Goal: Task Accomplishment & Management: Manage account settings

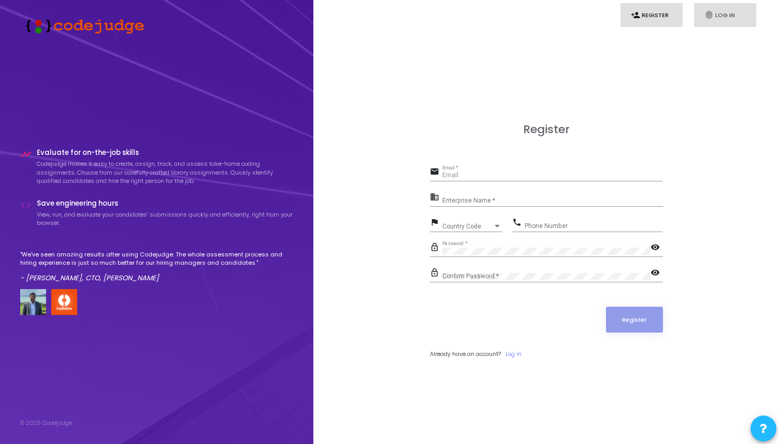
type input "[PERSON_NAME][EMAIL_ADDRESS][PERSON_NAME][DOMAIN_NAME]"
click at [720, 13] on link "fingerprint Log In" at bounding box center [725, 15] width 62 height 24
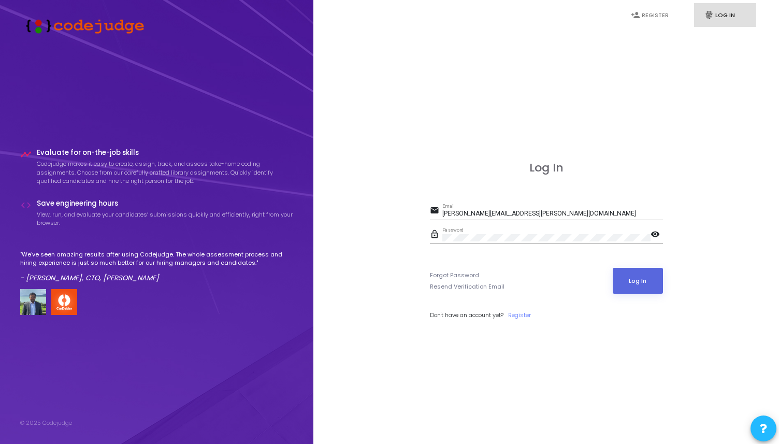
click at [652, 233] on mat-icon "visibility" at bounding box center [657, 235] width 12 height 12
click at [652, 233] on mat-icon "visibility_off" at bounding box center [657, 235] width 12 height 12
click at [562, 212] on input "[PERSON_NAME][EMAIL_ADDRESS][PERSON_NAME][DOMAIN_NAME]" at bounding box center [553, 213] width 221 height 7
type input "[PERSON_NAME][EMAIL_ADDRESS][DOMAIN_NAME]"
click at [654, 235] on mat-icon "visibility" at bounding box center [657, 235] width 12 height 12
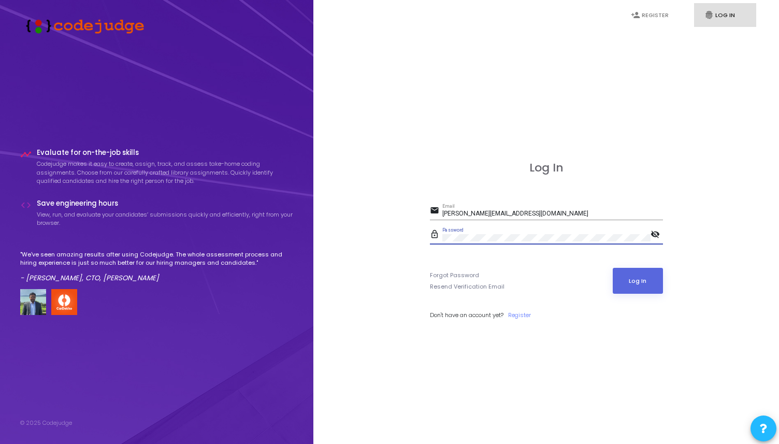
click at [654, 235] on mat-icon "visibility_off" at bounding box center [657, 235] width 12 height 12
click at [646, 273] on button "Log In" at bounding box center [638, 281] width 50 height 26
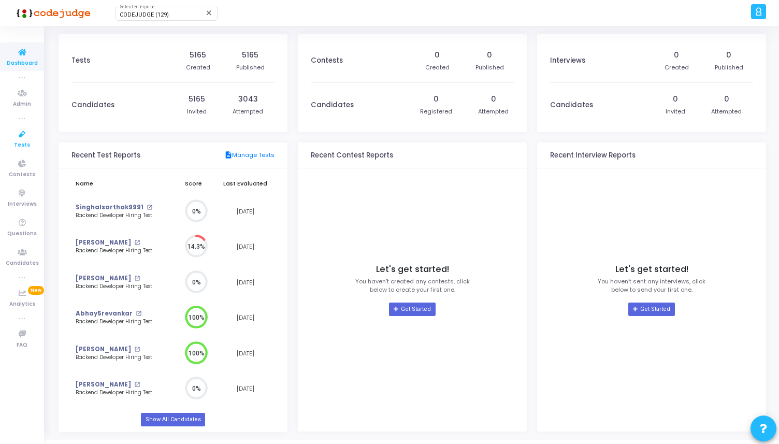
click at [30, 129] on icon at bounding box center [22, 134] width 22 height 13
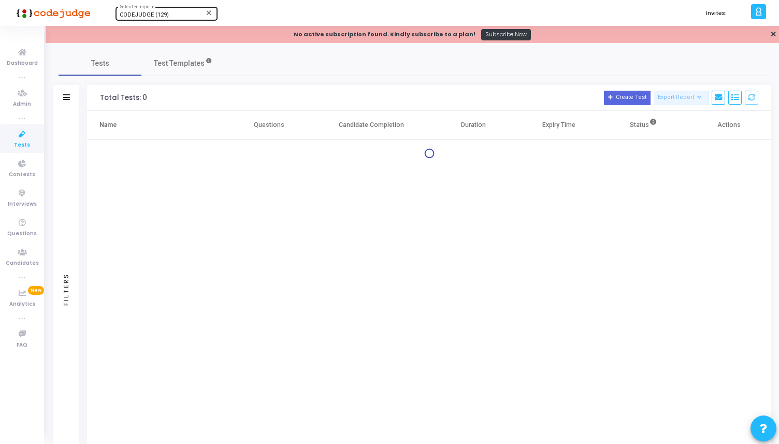
click at [150, 17] on span "CODEJUDGE (129)" at bounding box center [144, 14] width 49 height 7
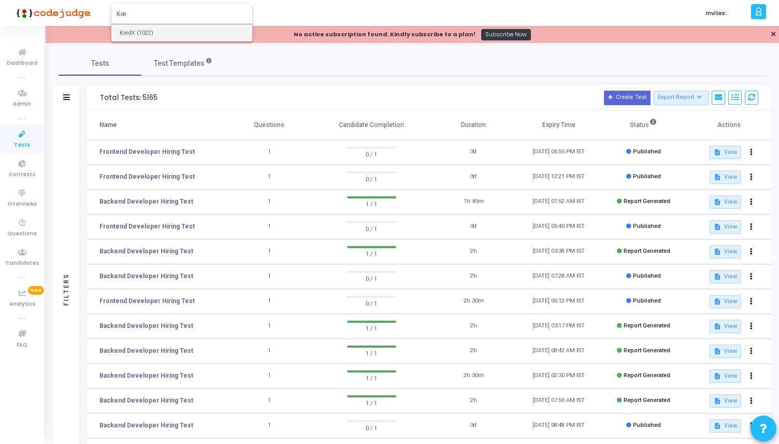
type input "Kre"
click at [188, 28] on span "KredX (1022)" at bounding box center [182, 32] width 124 height 17
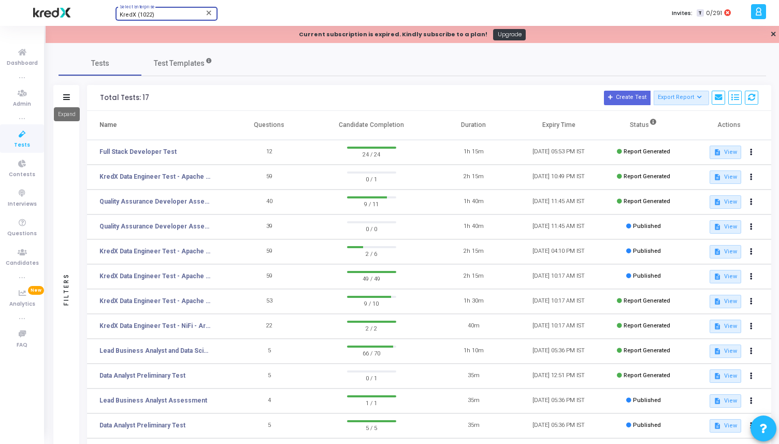
click at [66, 96] on icon at bounding box center [66, 97] width 7 height 6
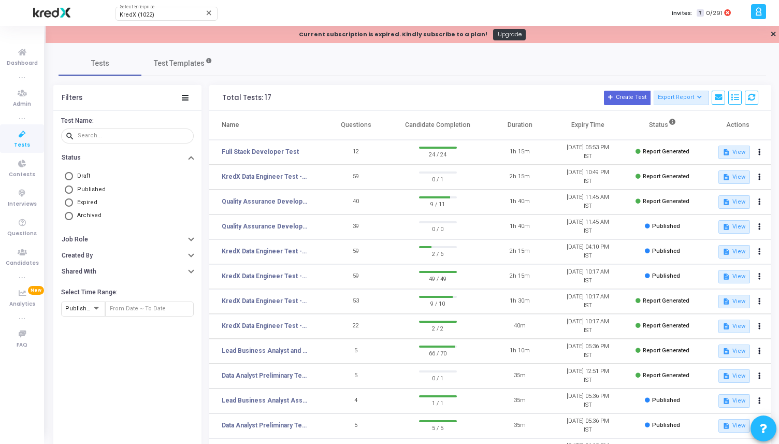
click at [91, 186] on mat-radio-button "Published" at bounding box center [127, 189] width 127 height 13
click at [91, 193] on span "Published" at bounding box center [91, 189] width 29 height 7
click at [73, 193] on input "Published" at bounding box center [69, 190] width 8 height 8
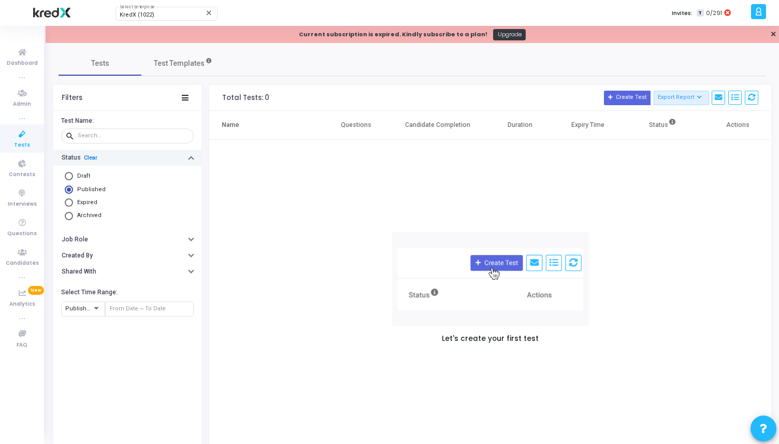
click at [93, 154] on link "Clear" at bounding box center [90, 157] width 13 height 7
radio input "false"
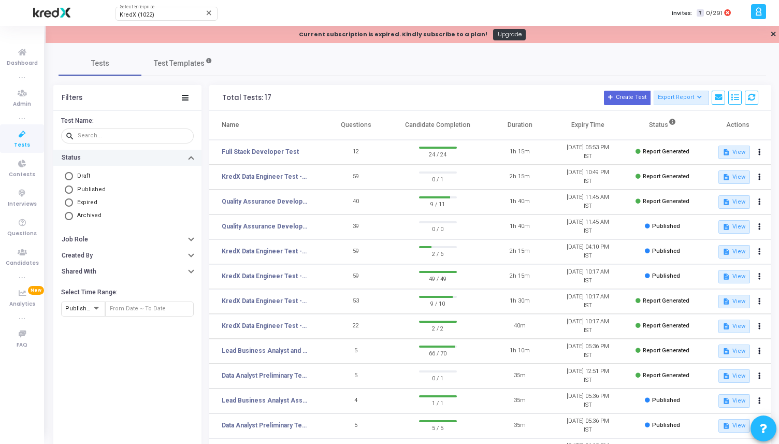
click at [24, 135] on icon at bounding box center [22, 134] width 22 height 13
click at [270, 179] on link "KredX Data Engineer Test - Apache NiFi" at bounding box center [265, 176] width 86 height 9
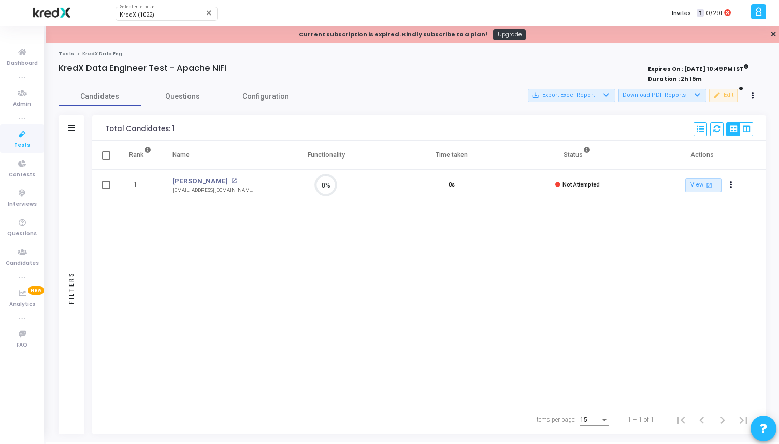
scroll to position [22, 26]
click at [17, 138] on icon at bounding box center [22, 134] width 22 height 13
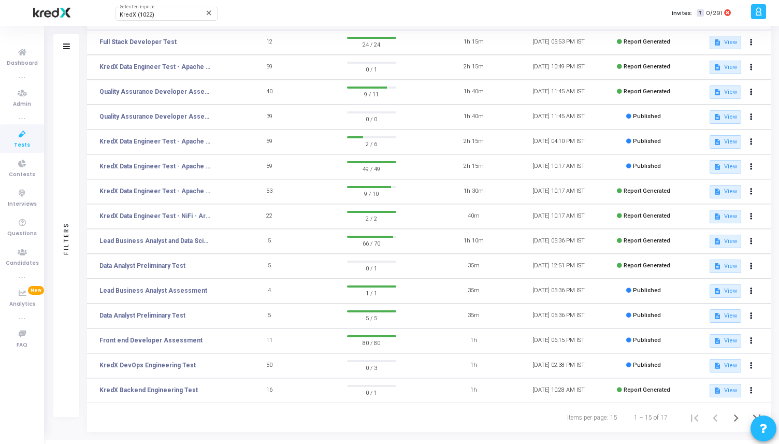
scroll to position [124, 0]
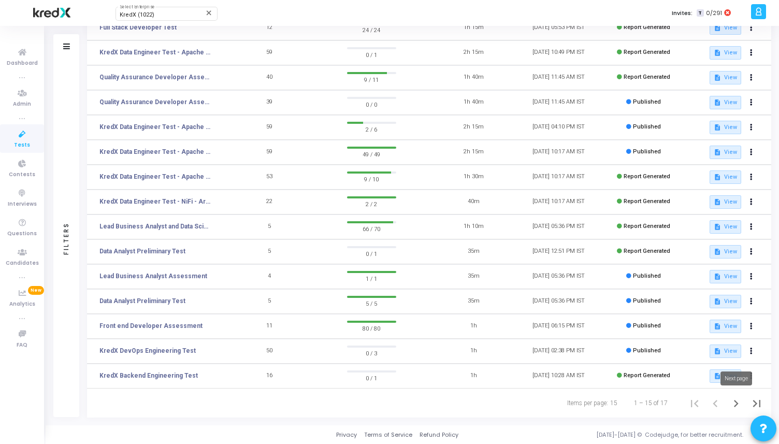
click at [732, 399] on icon "Next page" at bounding box center [736, 403] width 15 height 15
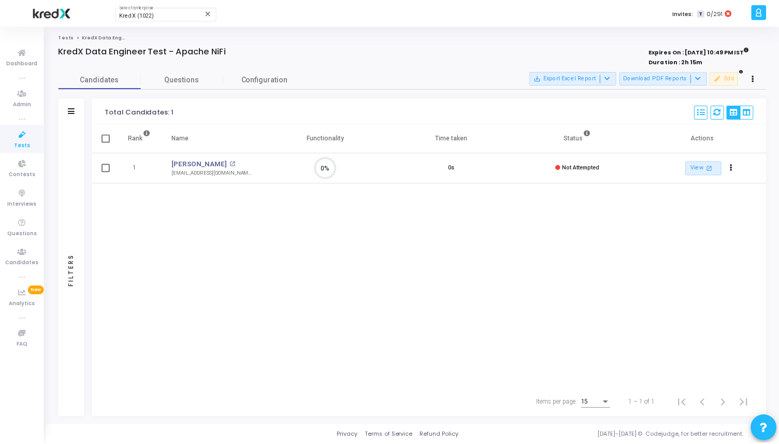
scroll to position [5, 5]
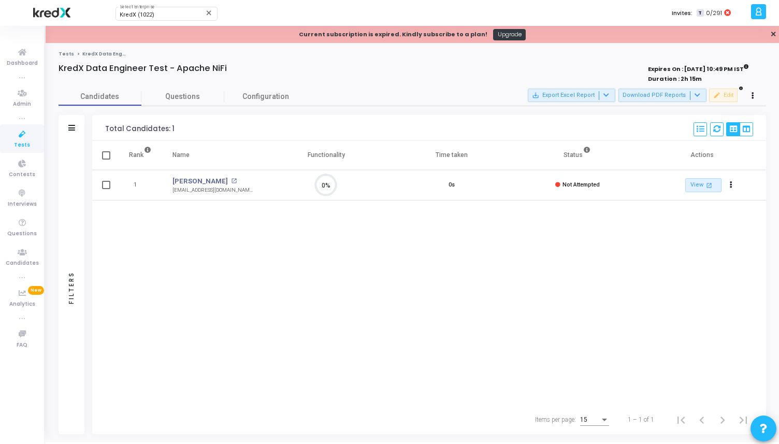
scroll to position [22, 26]
click at [20, 133] on icon at bounding box center [22, 134] width 22 height 13
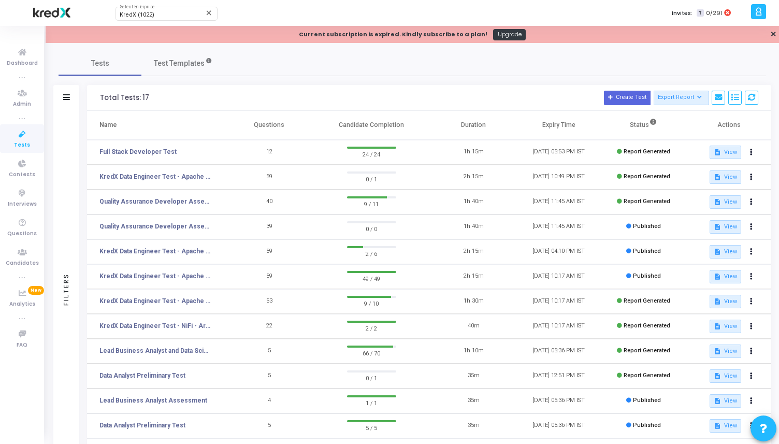
click at [764, 15] on div at bounding box center [758, 11] width 15 height 15
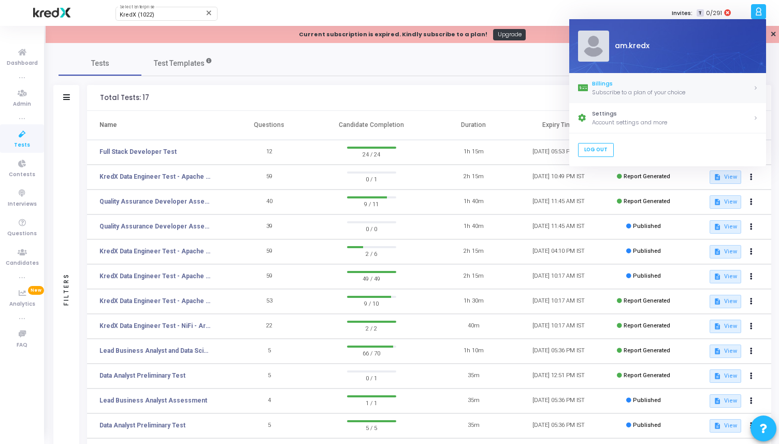
click at [632, 96] on link "Billings Subscribe to a plan of your choice" at bounding box center [668, 88] width 197 height 30
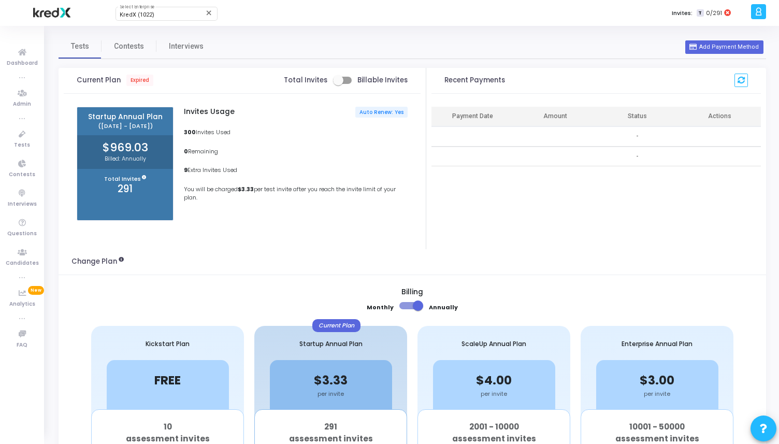
click at [340, 79] on span at bounding box center [338, 80] width 10 height 10
click at [338, 84] on input "checkbox" at bounding box center [338, 84] width 1 height 1
checkbox input "true"
click at [29, 143] on span "Tests" at bounding box center [22, 145] width 16 height 9
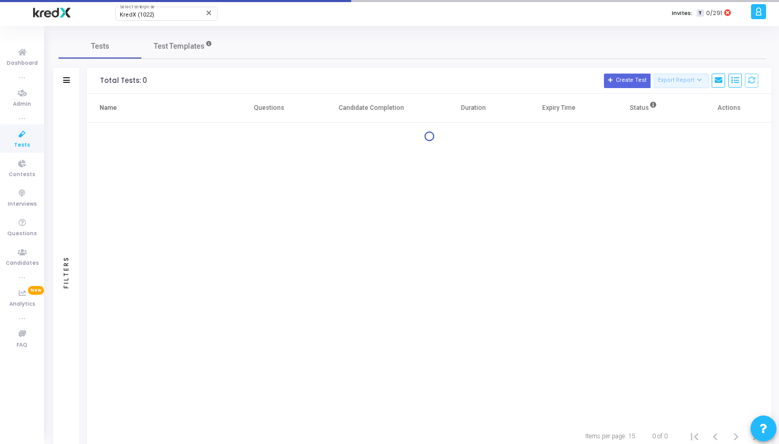
click at [158, 21] on div "KredX (1022) Select Enterprise close Invites: T 0/291" at bounding box center [426, 13] width 645 height 26
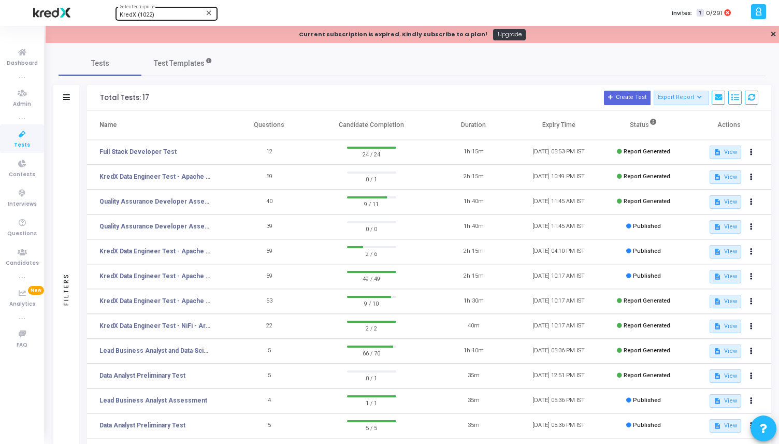
click at [159, 17] on div "KredX (1022)" at bounding box center [162, 15] width 84 height 6
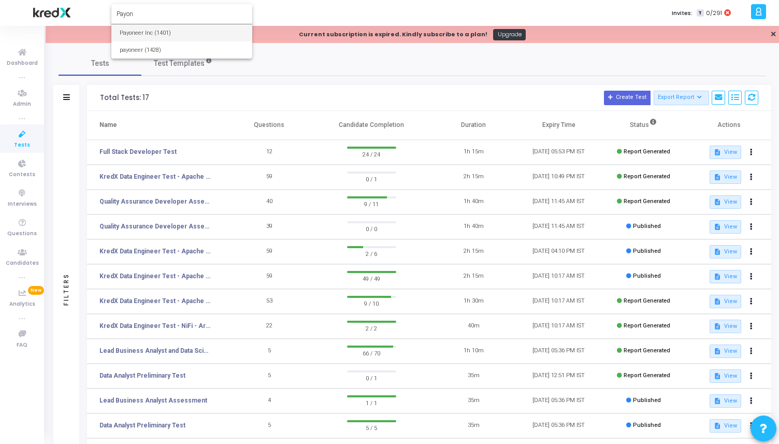
type input "Payon"
click at [144, 40] on span "Payoneer Inc (1401)" at bounding box center [182, 32] width 124 height 17
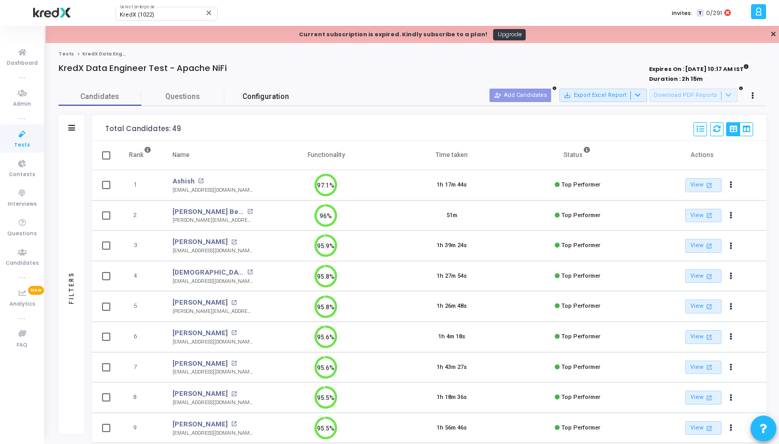
click at [257, 94] on span "Configuration" at bounding box center [266, 96] width 47 height 11
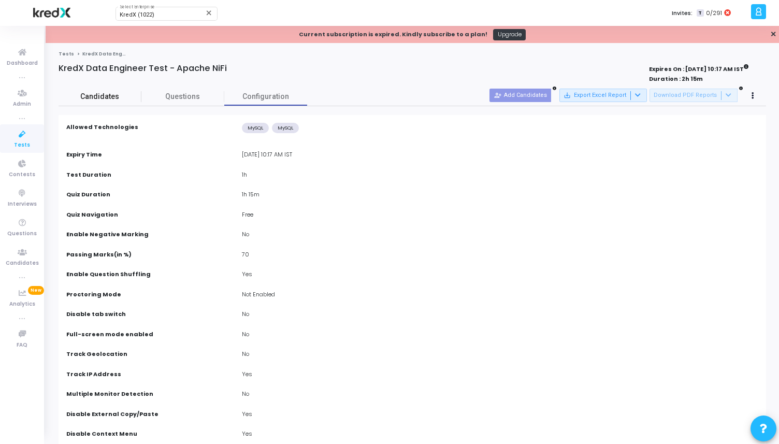
click at [115, 96] on span "Candidates" at bounding box center [100, 96] width 83 height 11
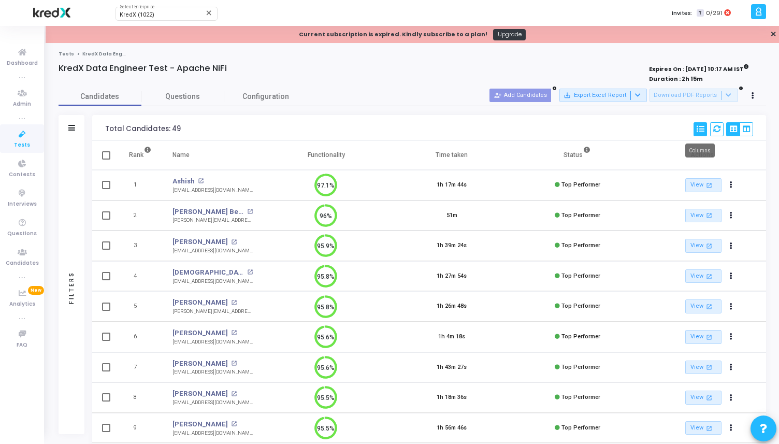
click at [701, 133] on button at bounding box center [700, 129] width 13 height 14
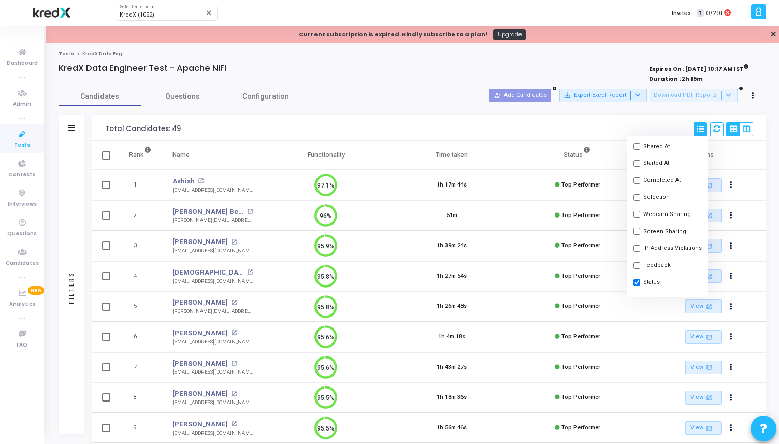
click at [656, 180] on button "Completed At" at bounding box center [668, 180] width 81 height 17
checkbox input "true"
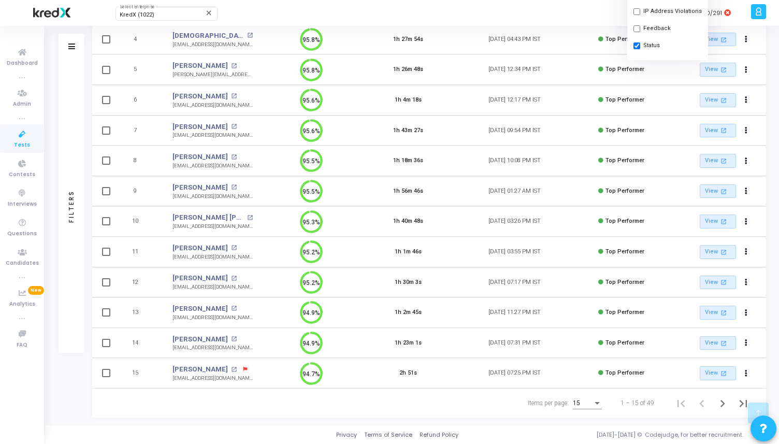
click at [582, 404] on div "15" at bounding box center [583, 403] width 20 height 7
click at [582, 404] on span "50" at bounding box center [588, 397] width 29 height 19
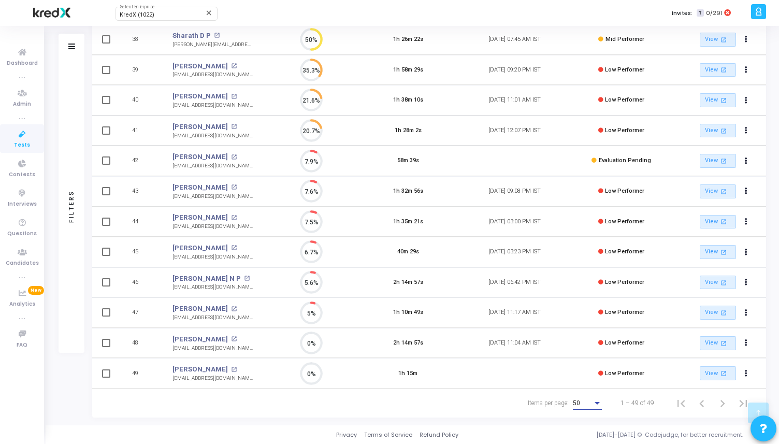
click at [35, 132] on link "Tests" at bounding box center [22, 138] width 44 height 29
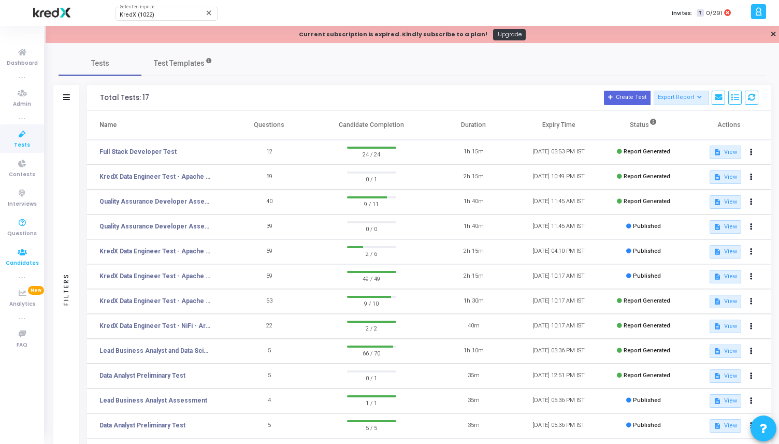
click at [20, 250] on icon at bounding box center [22, 252] width 22 height 13
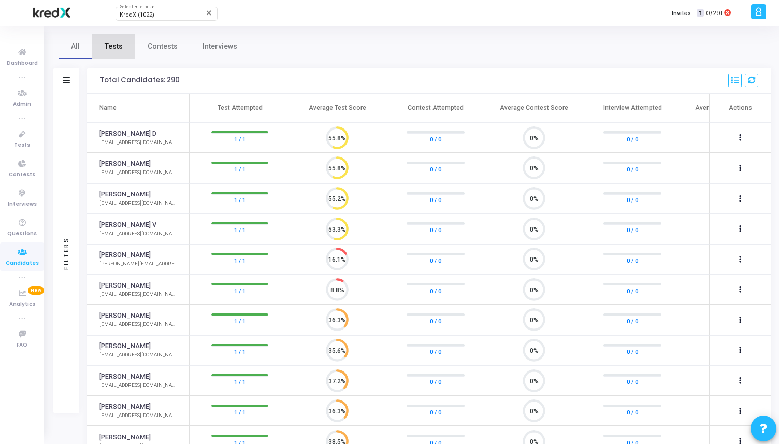
click at [102, 51] on link "Tests" at bounding box center [113, 46] width 43 height 25
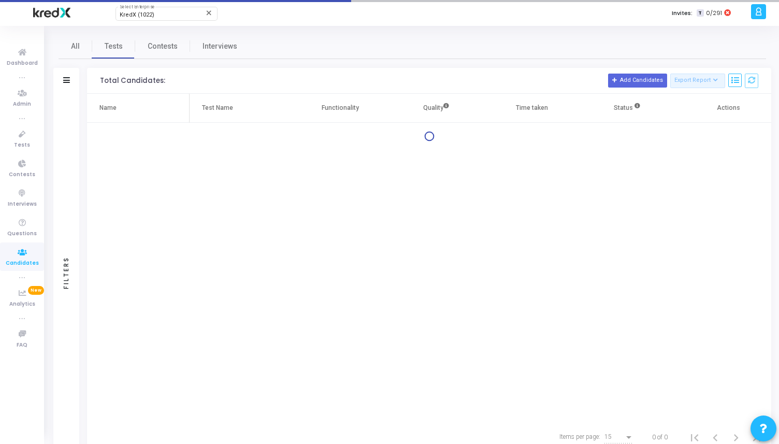
click at [79, 80] on div "Filters" at bounding box center [66, 81] width 26 height 26
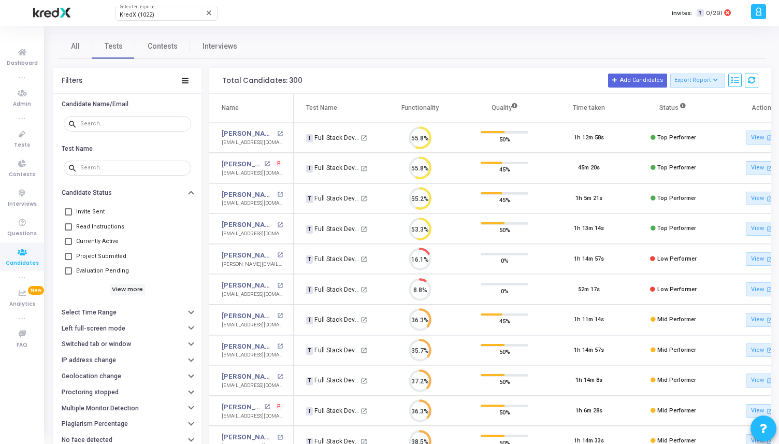
click at [85, 274] on span "Evaluation Pending" at bounding box center [102, 271] width 53 height 12
click at [68, 275] on input "Evaluation Pending" at bounding box center [68, 275] width 1 height 1
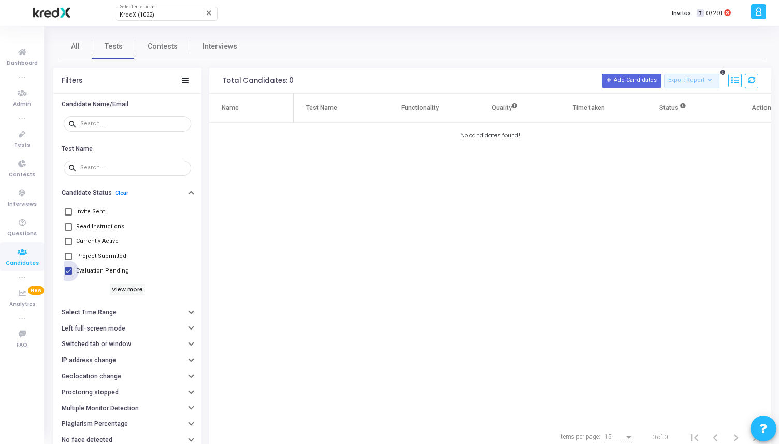
click at [85, 272] on span "Evaluation Pending" at bounding box center [102, 271] width 53 height 12
click at [68, 275] on input "Evaluation Pending" at bounding box center [68, 275] width 1 height 1
checkbox input "false"
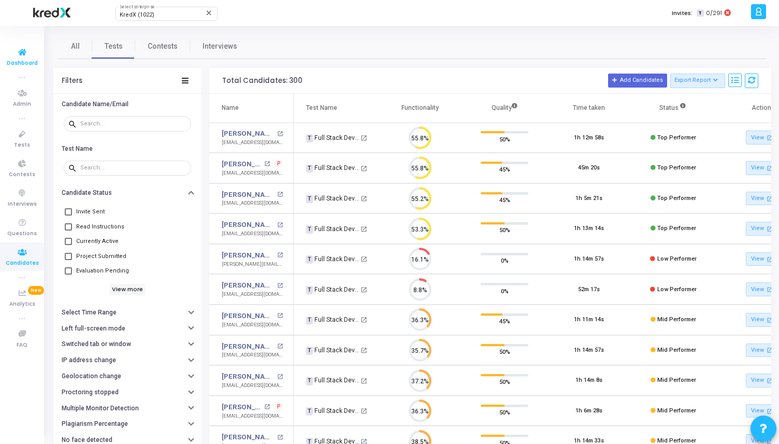
click at [35, 59] on span "Dashboard" at bounding box center [22, 63] width 31 height 9
